Goal: Task Accomplishment & Management: Complete application form

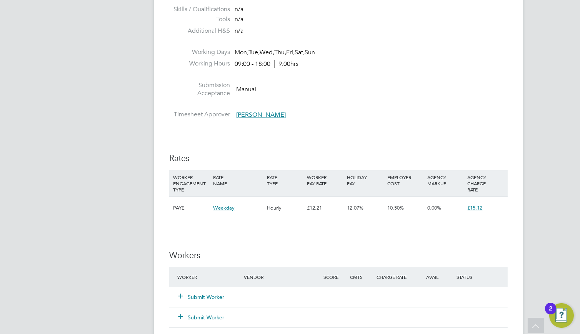
scroll to position [22, 53]
click at [208, 296] on button "Submit Worker" at bounding box center [201, 297] width 46 height 8
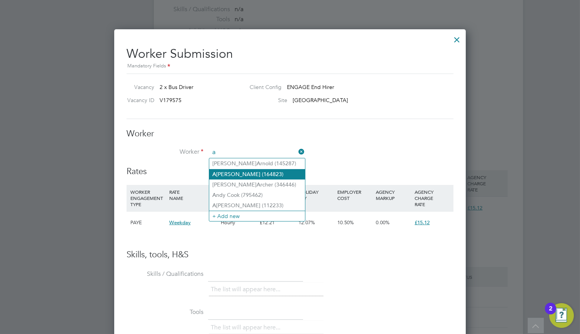
click at [255, 173] on li "A [PERSON_NAME] (164823)" at bounding box center [257, 174] width 96 height 10
type input "[PERSON_NAME] (164823)"
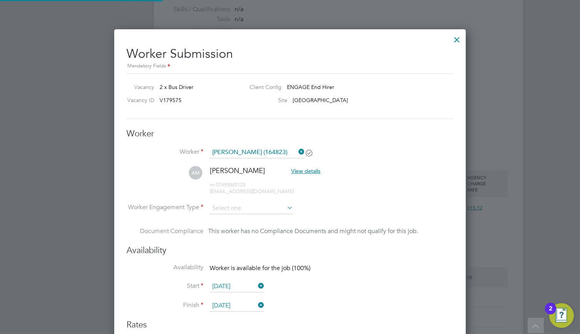
scroll to position [620, 352]
click at [250, 208] on input at bounding box center [251, 209] width 83 height 12
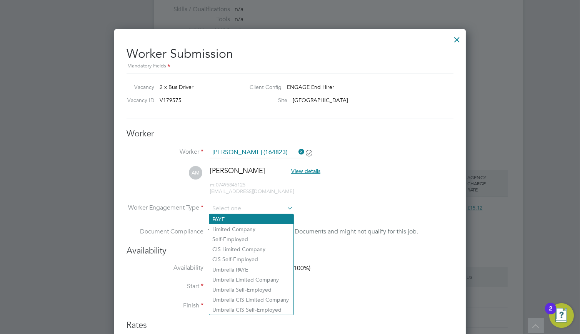
click at [251, 220] on li "PAYE" at bounding box center [251, 219] width 84 height 10
type input "PAYE"
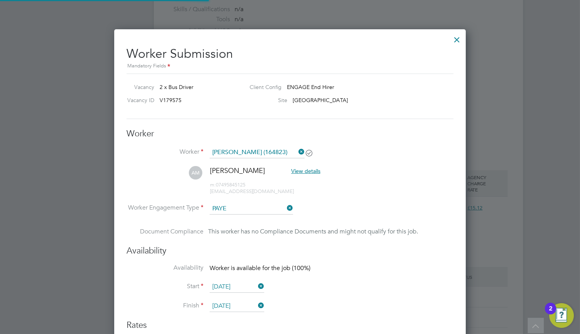
scroll to position [4, 4]
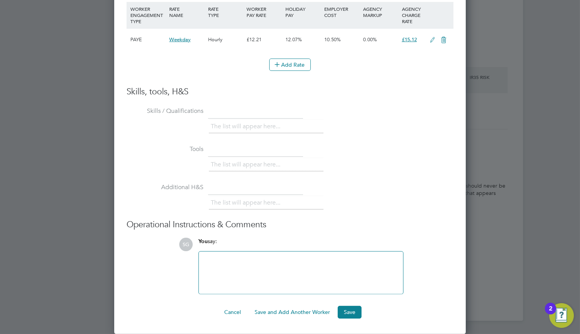
click at [238, 311] on button "Cancel" at bounding box center [232, 311] width 29 height 12
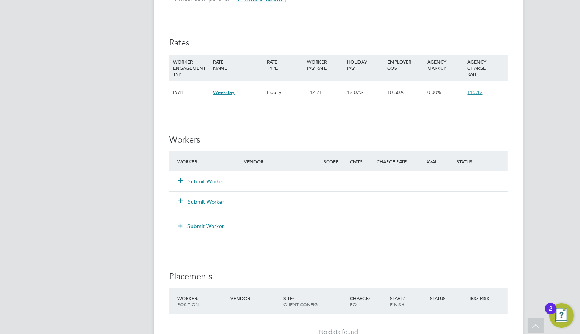
click at [286, 143] on h3 "Workers" at bounding box center [338, 139] width 339 height 11
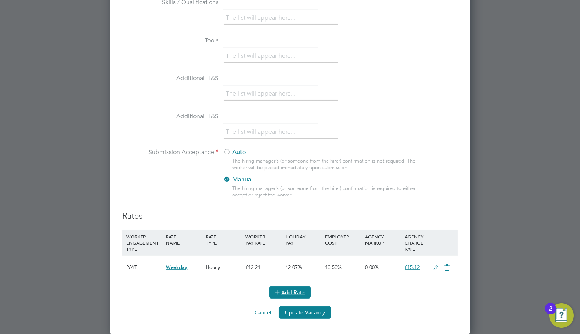
click at [304, 292] on button "Add Rate" at bounding box center [290, 292] width 42 height 12
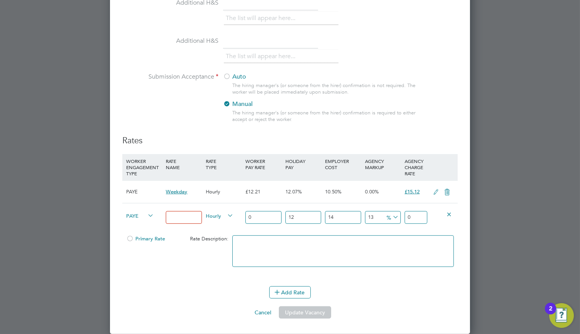
click at [188, 216] on input at bounding box center [184, 217] width 36 height 13
type input "Basic"
click at [270, 216] on input "0" at bounding box center [263, 217] width 36 height 13
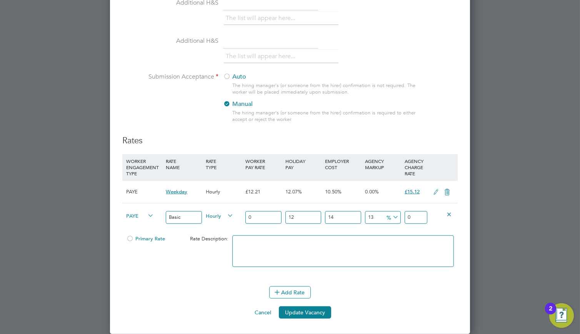
type input "1"
type input "1.442784"
type input "14"
type input "20.198976"
type input "14"
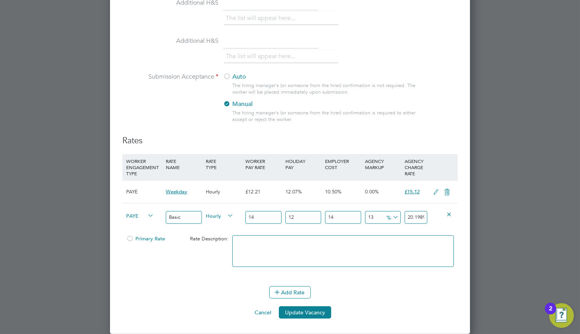
click at [258, 252] on textarea at bounding box center [343, 251] width 222 height 32
type textarea "Only used for standard workers"
click at [298, 290] on button "Add Rate" at bounding box center [290, 292] width 42 height 12
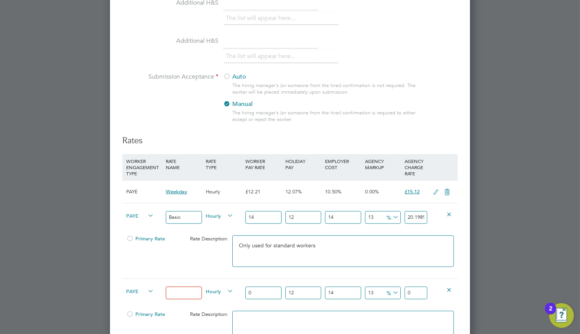
click at [150, 244] on div "Primary Rate" at bounding box center [150, 238] width 53 height 15
click at [152, 240] on span "Primary Rate" at bounding box center [145, 238] width 39 height 7
click at [183, 293] on input at bounding box center [184, 292] width 36 height 13
type input "Overtime"
click at [266, 292] on input "0" at bounding box center [263, 292] width 36 height 13
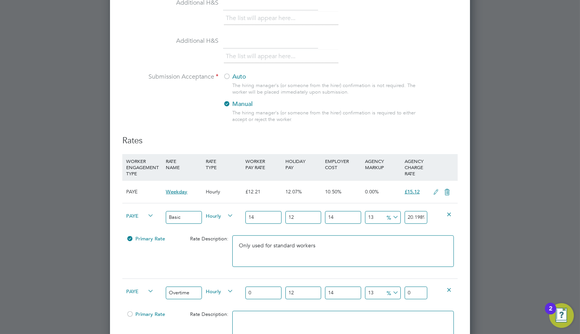
click at [266, 292] on input "0" at bounding box center [263, 292] width 36 height 13
type input "1"
type input "1.442784"
type input "18"
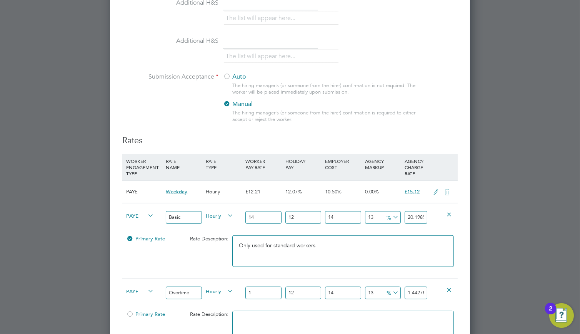
type input "25.970112"
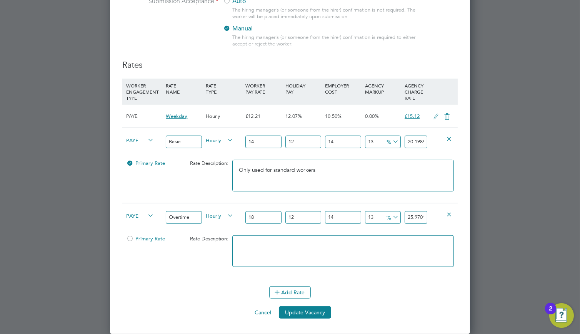
type input "18"
click at [267, 260] on textarea at bounding box center [343, 251] width 222 height 32
type textarea "Only used when more than 40 hours a week has been worked"
click at [277, 286] on button "Add Rate" at bounding box center [290, 292] width 42 height 12
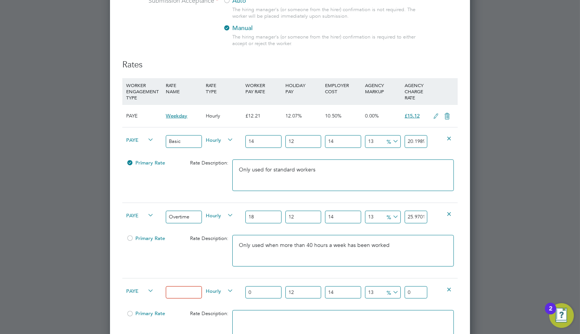
click at [191, 296] on input at bounding box center [184, 292] width 36 height 13
type input "Bank Holiday"
click at [269, 293] on input "0" at bounding box center [263, 292] width 36 height 13
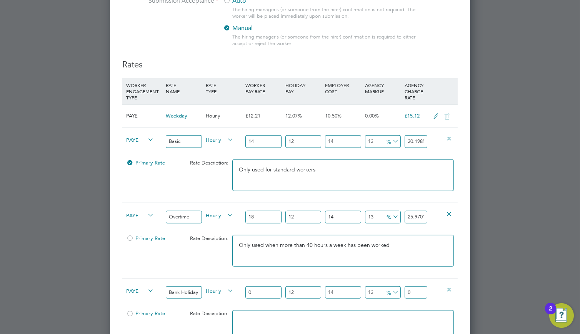
type input "1"
type input "1.442784"
type input "19"
type input "27.412896"
type input "19"
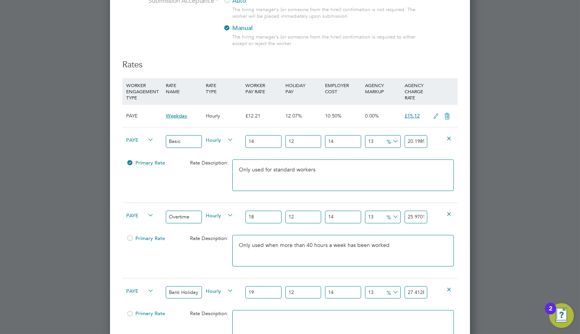
click at [261, 325] on textarea at bounding box center [343, 326] width 222 height 32
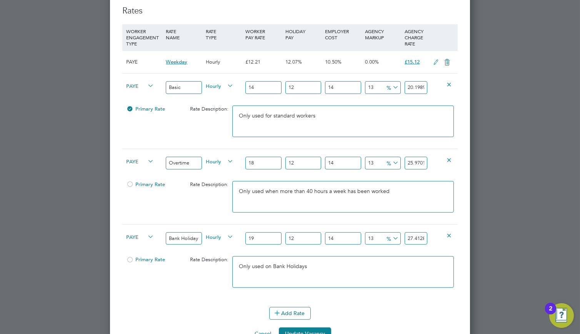
scroll to position [1405, 0]
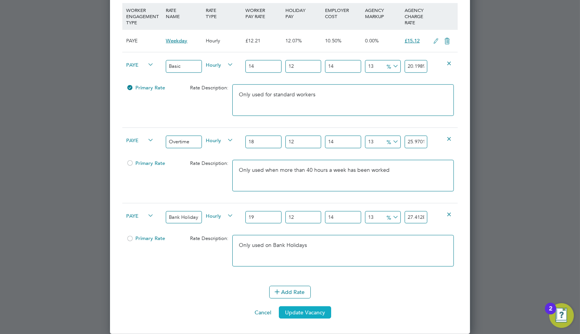
type textarea "Only used on Bank Holidays"
click at [309, 312] on button "Update Vacancy" at bounding box center [305, 312] width 52 height 12
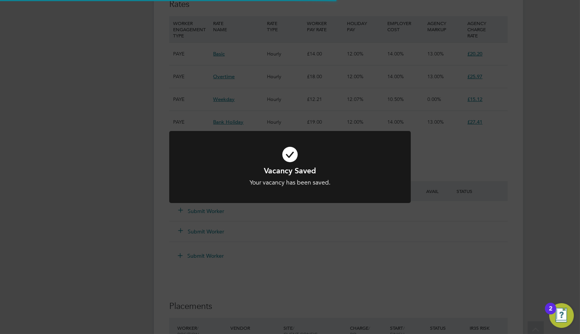
scroll to position [462, 0]
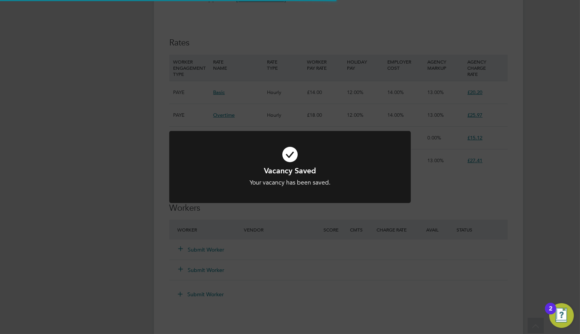
click at [325, 192] on div at bounding box center [290, 167] width 242 height 72
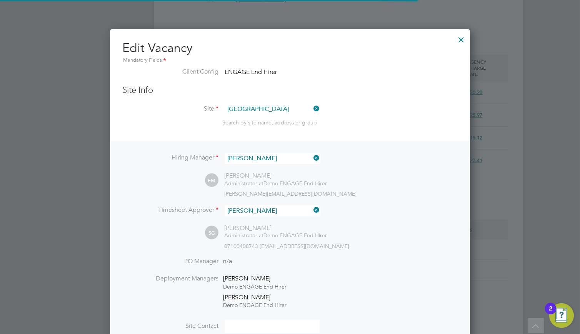
scroll to position [22, 40]
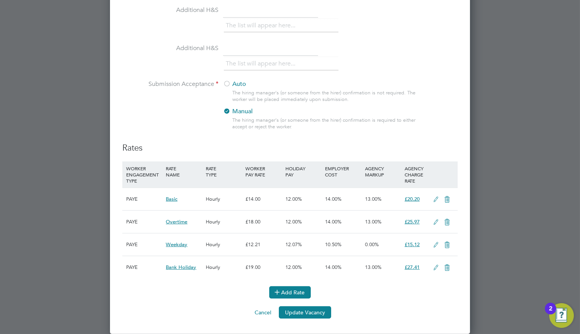
click at [292, 287] on button "Add Rate" at bounding box center [290, 292] width 42 height 12
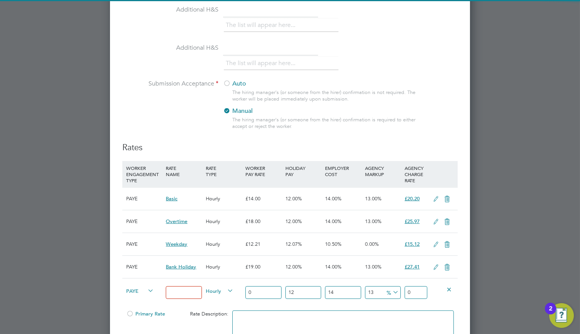
click at [181, 290] on input at bounding box center [184, 292] width 36 height 13
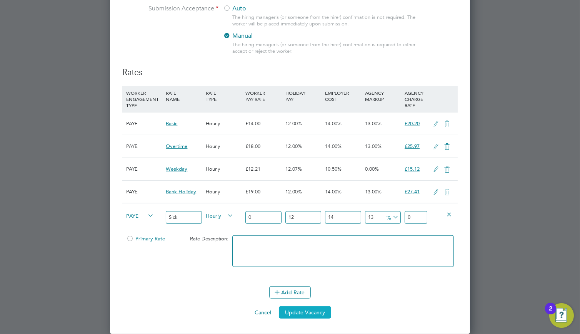
type input "Sick"
click at [306, 310] on button "Update Vacancy" at bounding box center [305, 312] width 52 height 12
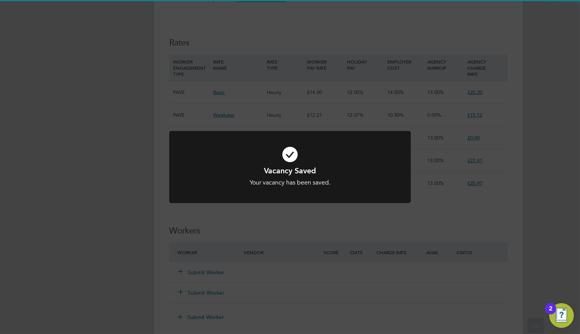
click at [282, 196] on div at bounding box center [290, 167] width 242 height 72
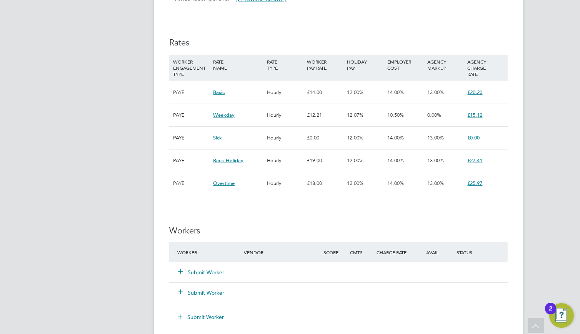
click at [210, 277] on div "Submit Worker" at bounding box center [215, 272] width 80 height 14
click at [211, 275] on button "Submit Worker" at bounding box center [201, 272] width 46 height 8
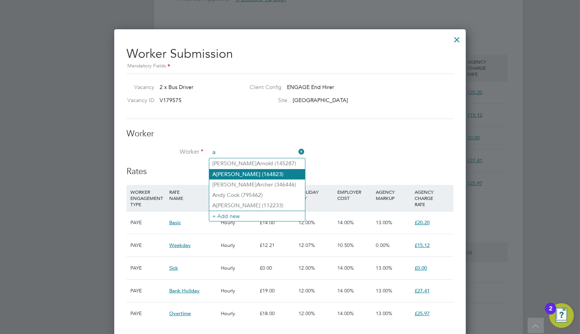
click at [256, 172] on li "A [PERSON_NAME] (164823)" at bounding box center [257, 174] width 96 height 10
type input "[PERSON_NAME] (164823)"
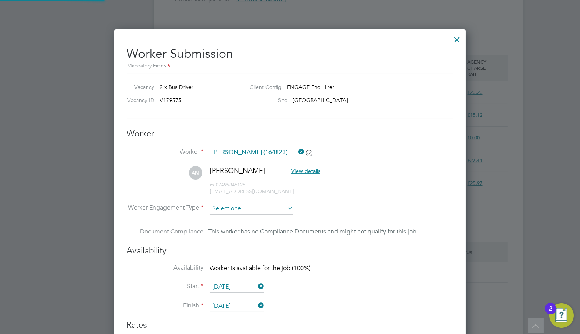
click at [250, 208] on input at bounding box center [251, 209] width 83 height 12
click at [250, 218] on li "PAYE" at bounding box center [251, 219] width 84 height 10
type input "PAYE"
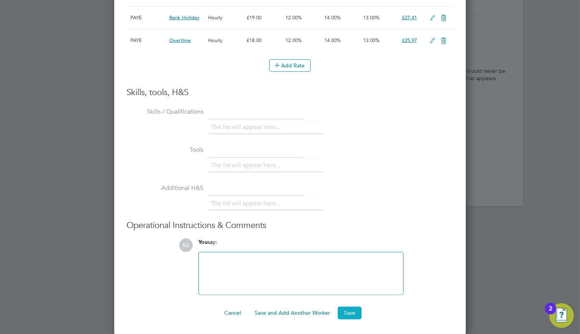
click at [348, 307] on button "Save" at bounding box center [350, 312] width 24 height 12
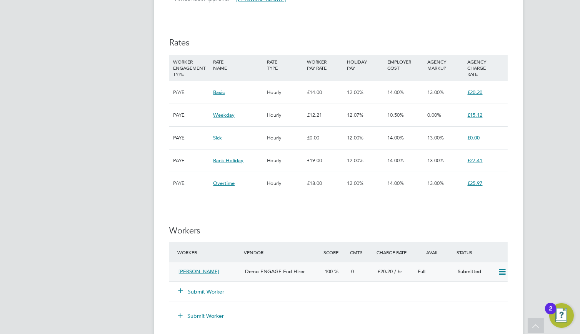
click at [263, 270] on span "Demo ENGAGE End Hirer" at bounding box center [275, 271] width 60 height 7
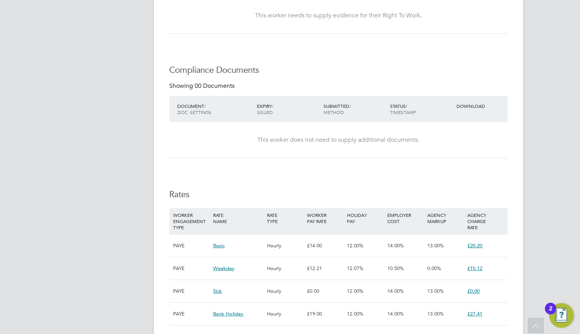
scroll to position [462, 0]
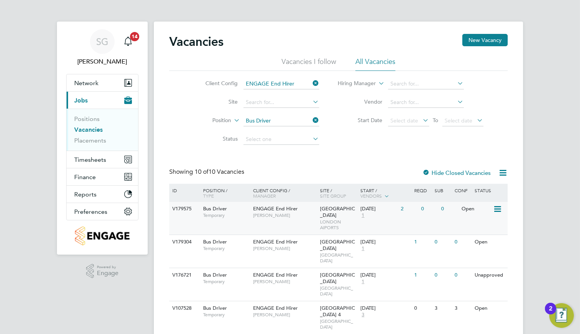
click at [260, 213] on span "[PERSON_NAME]" at bounding box center [284, 215] width 63 height 6
click at [283, 198] on div "Client Config / Manager" at bounding box center [284, 192] width 67 height 18
click at [282, 205] on span "ENGAGE End Hirer" at bounding box center [275, 208] width 45 height 7
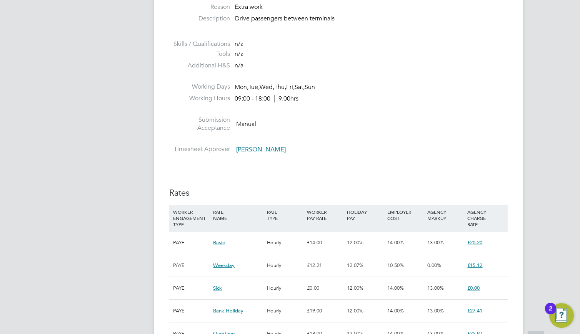
scroll to position [462, 0]
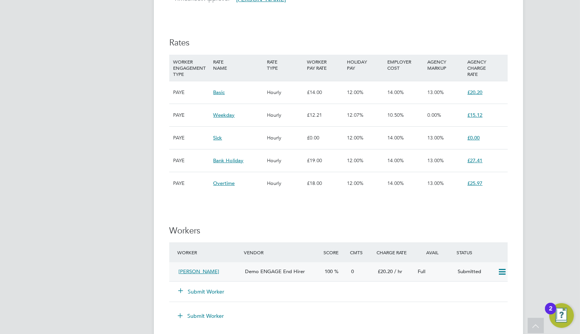
click at [254, 269] on span "Demo ENGAGE End Hirer" at bounding box center [275, 271] width 60 height 7
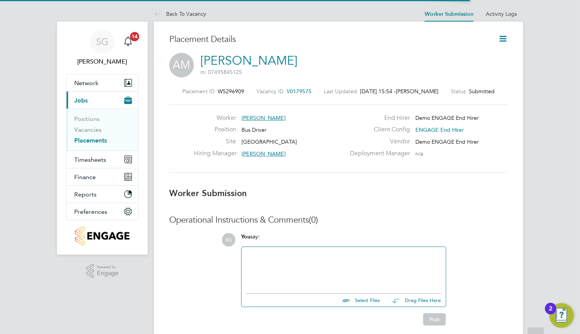
scroll to position [3, 4]
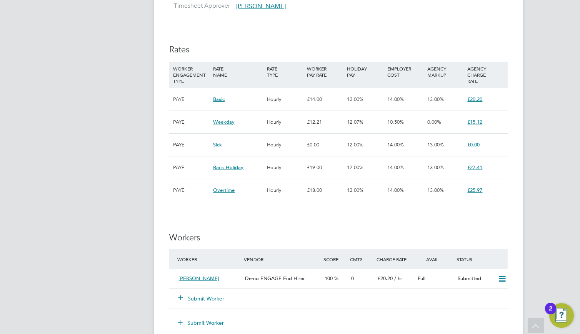
scroll to position [462, 0]
